Goal: Information Seeking & Learning: Learn about a topic

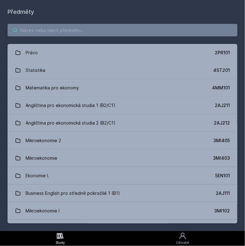
click at [149, 34] on input "search" at bounding box center [122, 30] width 229 height 13
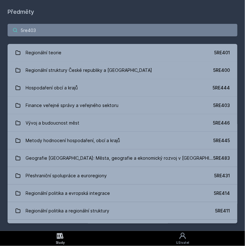
type input "5re403"
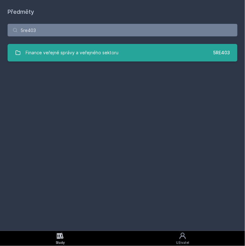
click at [131, 59] on link "Finance veřejné správy a veřejného sektoru 5RE403" at bounding box center [122, 53] width 229 height 18
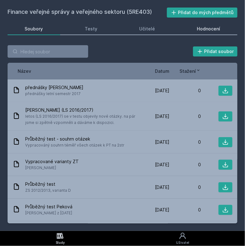
click at [211, 31] on div "Hodnocení" at bounding box center [208, 29] width 23 height 6
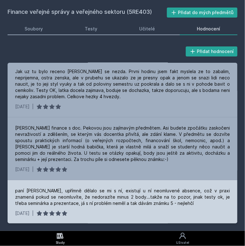
scroll to position [52, 0]
